Goal: Find specific page/section: Find specific page/section

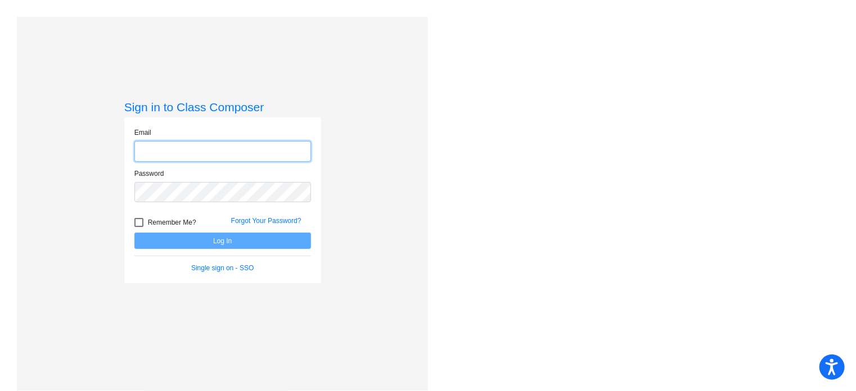
type input "[EMAIL_ADDRESS][DOMAIN_NAME]"
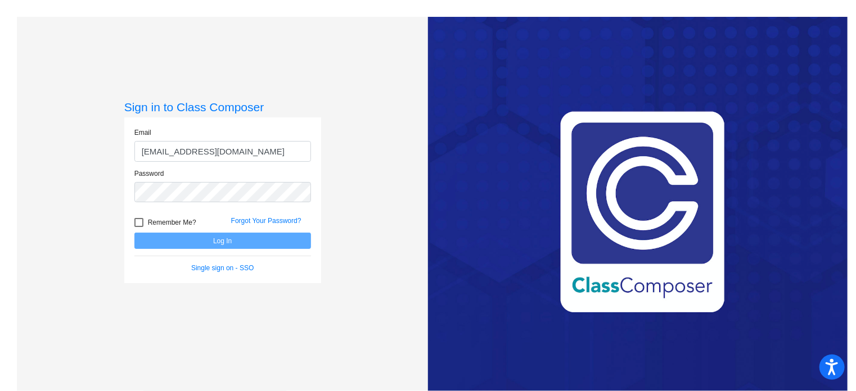
click at [234, 250] on form "Email [EMAIL_ADDRESS][DOMAIN_NAME] Password Remember Me? Forgot Your Password? …" at bounding box center [222, 201] width 177 height 146
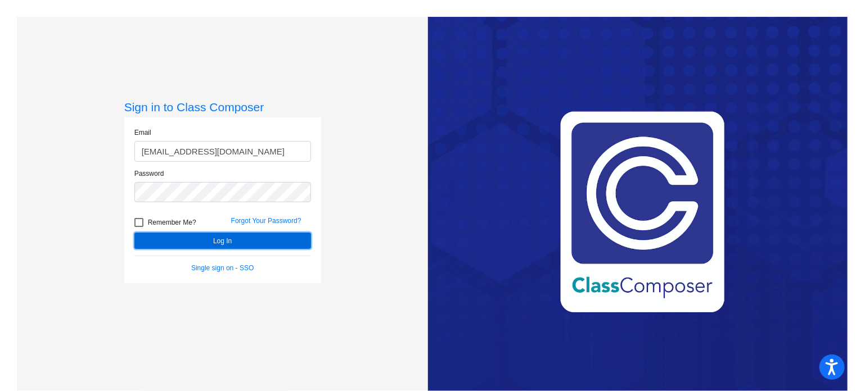
click at [236, 245] on button "Log In" at bounding box center [222, 241] width 177 height 16
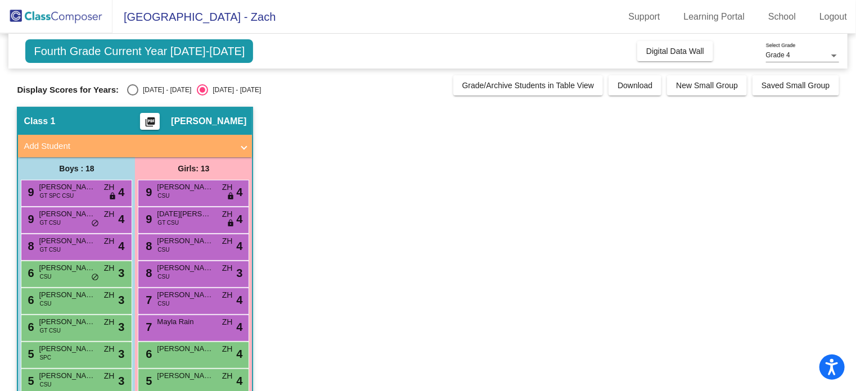
click at [830, 55] on div at bounding box center [834, 56] width 10 height 8
click at [830, 55] on span "Grade 4" at bounding box center [802, 56] width 73 height 20
click at [661, 53] on span "Digital Data Wall" at bounding box center [675, 51] width 58 height 9
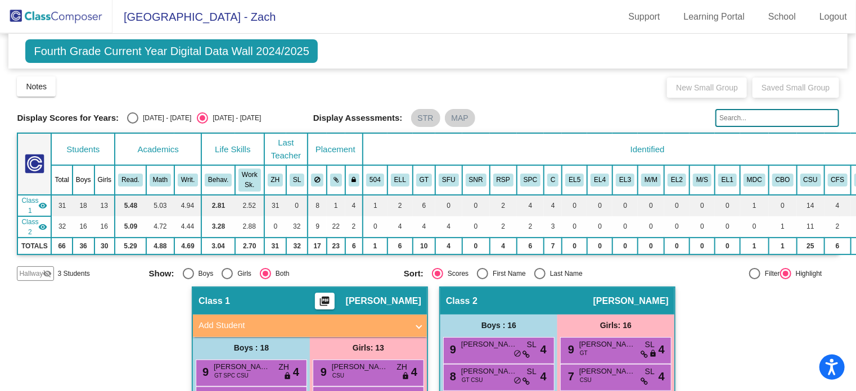
click at [272, 52] on span "Fourth Grade Current Year Digital Data Wall 2024/2025" at bounding box center [171, 51] width 292 height 24
click at [69, 14] on img at bounding box center [56, 16] width 112 height 33
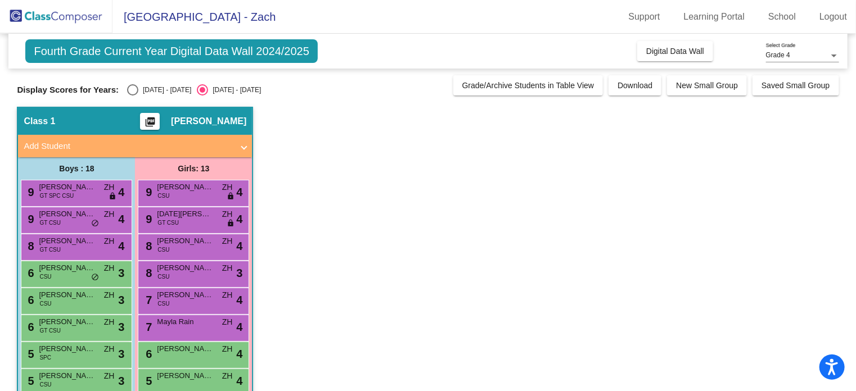
click at [132, 53] on span "Fourth Grade Current Year Digital Data Wall 2024/2025" at bounding box center [171, 51] width 292 height 24
click at [189, 47] on span "Fourth Grade Current Year Digital Data Wall 2024/2025" at bounding box center [171, 51] width 292 height 24
